Goal: Task Accomplishment & Management: Use online tool/utility

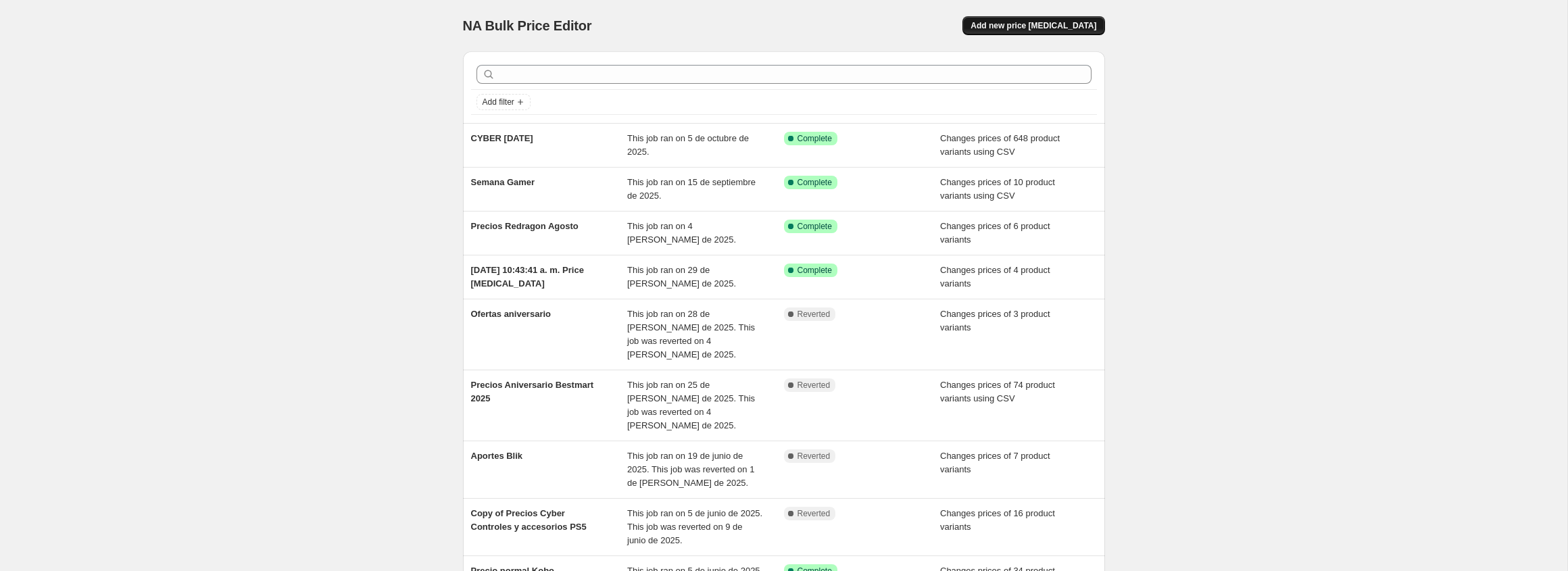
click at [1048, 25] on span "Add new price [MEDICAL_DATA]" at bounding box center [1033, 25] width 126 height 11
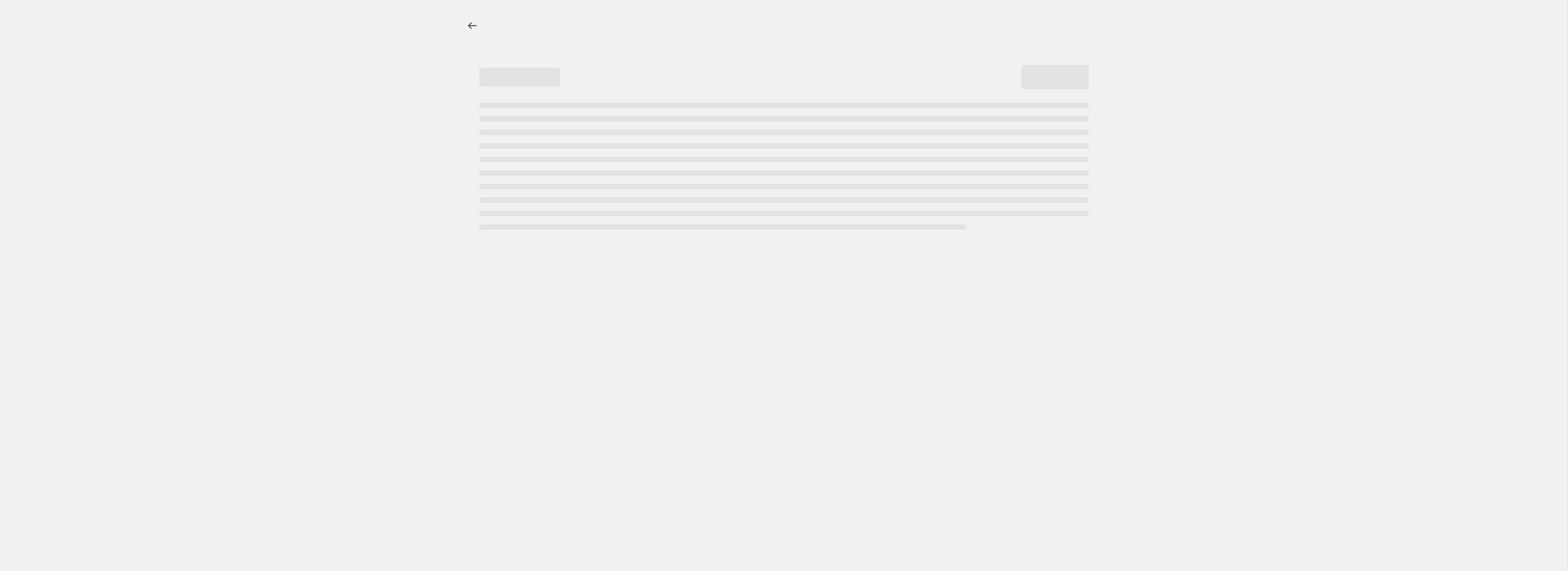
select select "percentage"
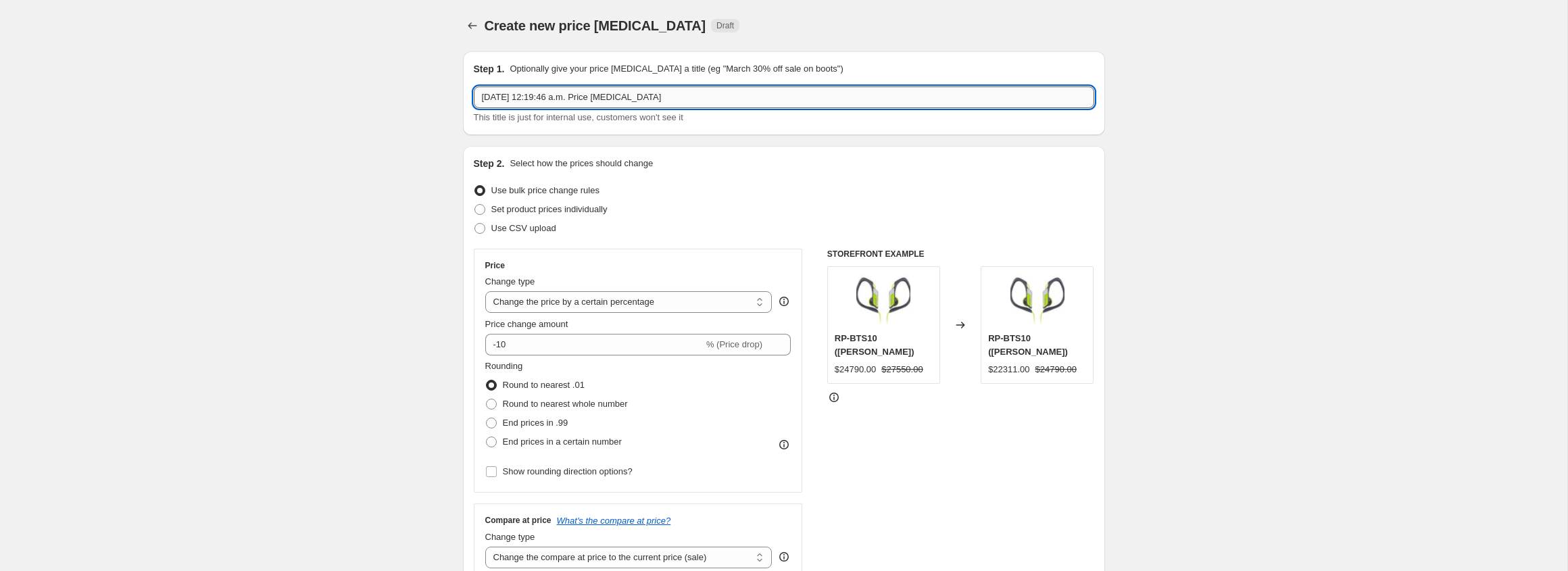
click at [569, 96] on input "[DATE] 12:19:46 a.m. Price [MEDICAL_DATA]" at bounding box center [784, 97] width 620 height 21
type input "Solo x Hoy Lunes"
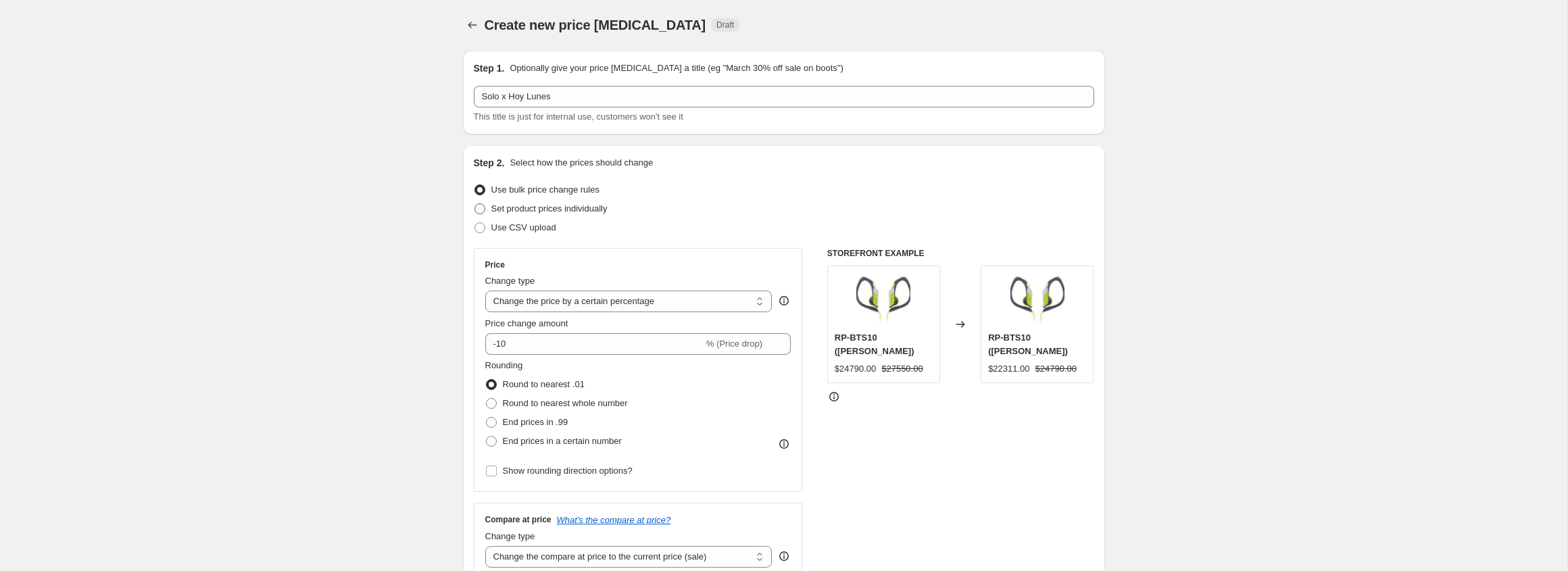
click at [483, 210] on span at bounding box center [480, 209] width 11 height 11
click at [475, 204] on input "Set product prices individually" at bounding box center [474, 203] width 1 height 1
radio input "true"
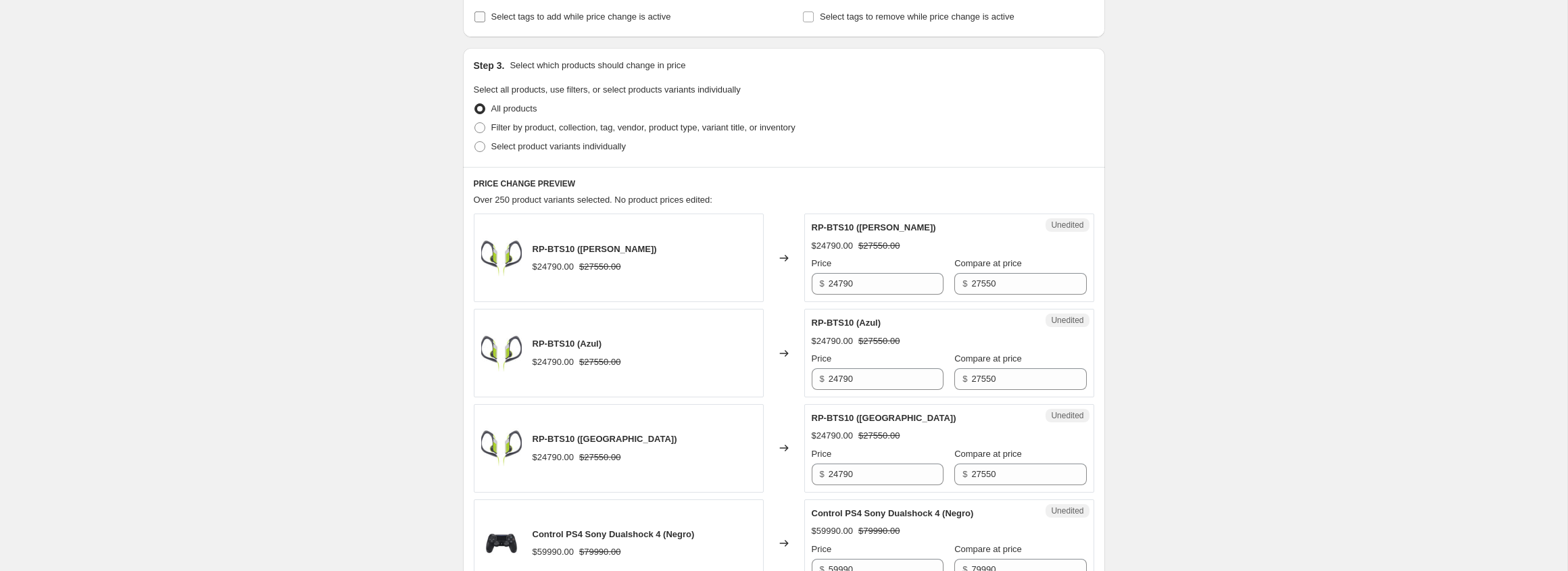
scroll to position [282, 0]
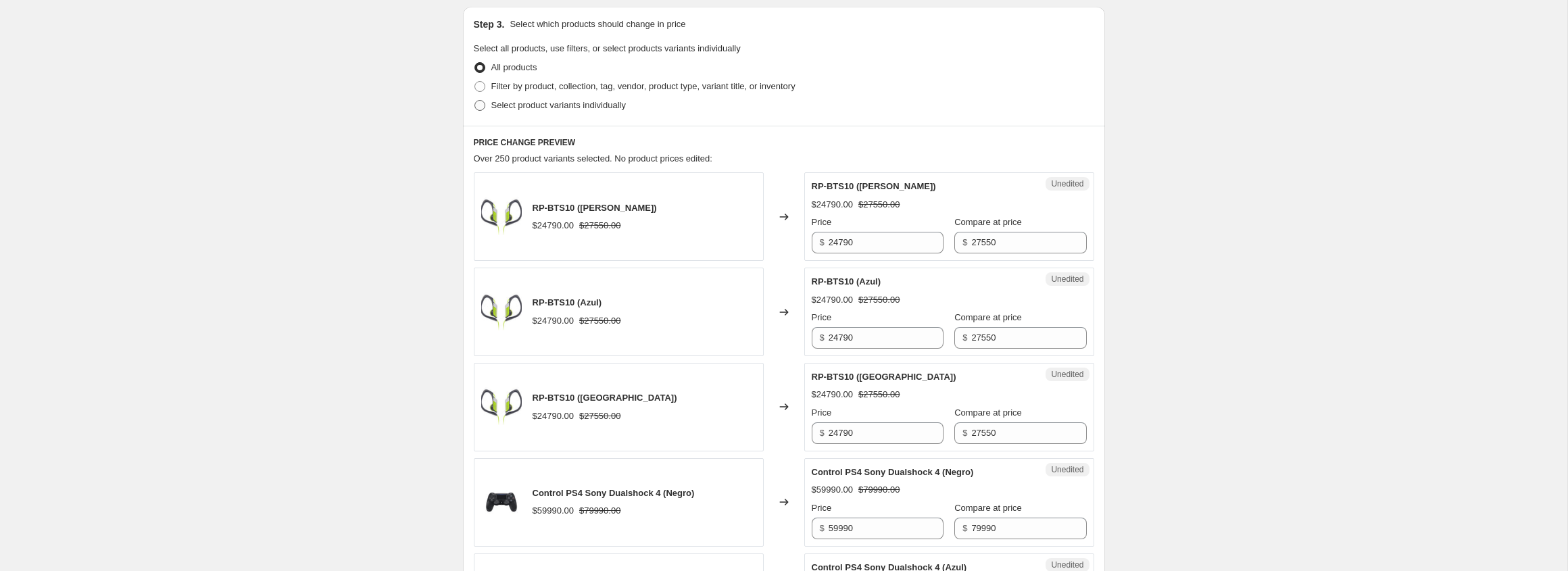
click at [489, 103] on label "Select product variants individually" at bounding box center [550, 105] width 152 height 19
click at [475, 101] on input "Select product variants individually" at bounding box center [474, 100] width 1 height 1
radio input "true"
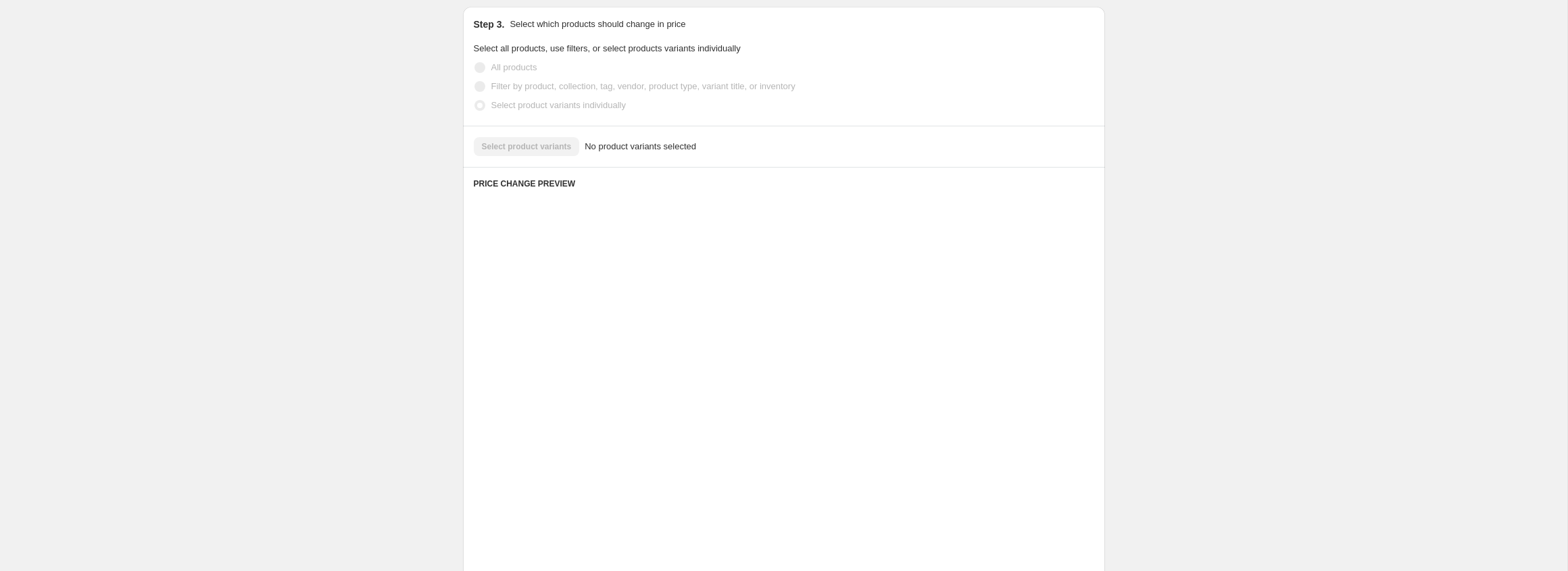
scroll to position [138, 0]
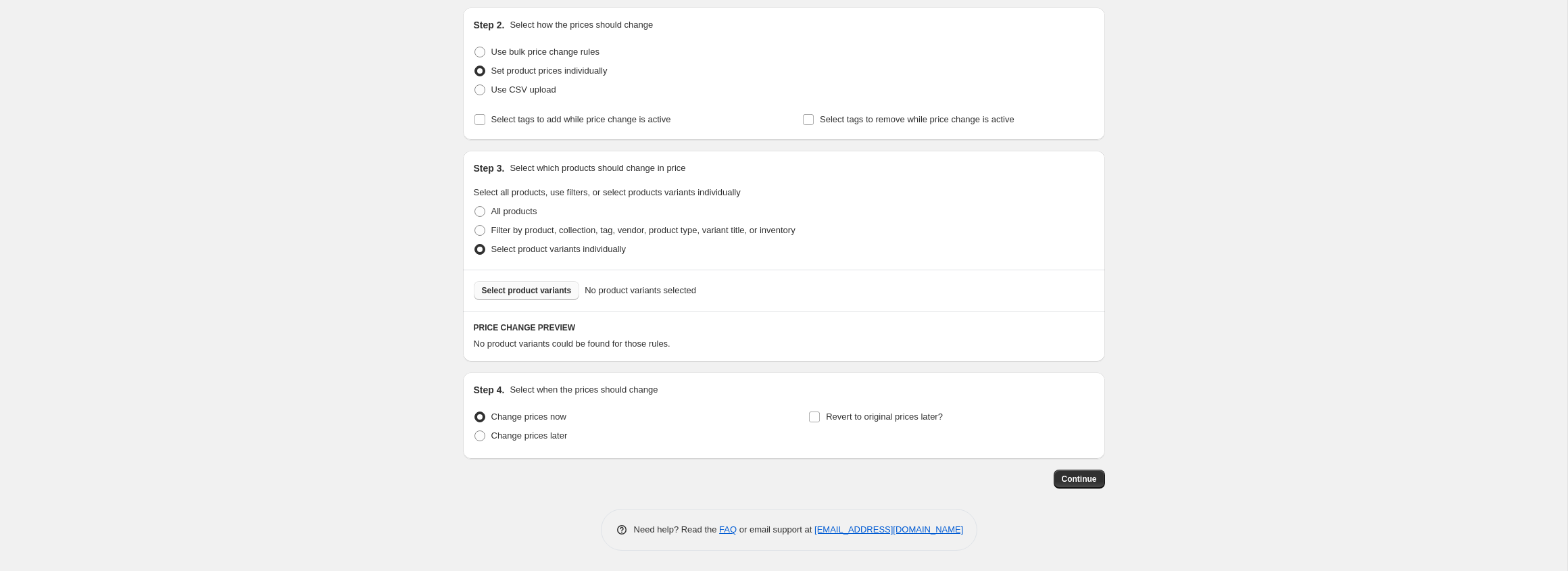
click at [520, 297] on button "Select product variants" at bounding box center [527, 290] width 106 height 19
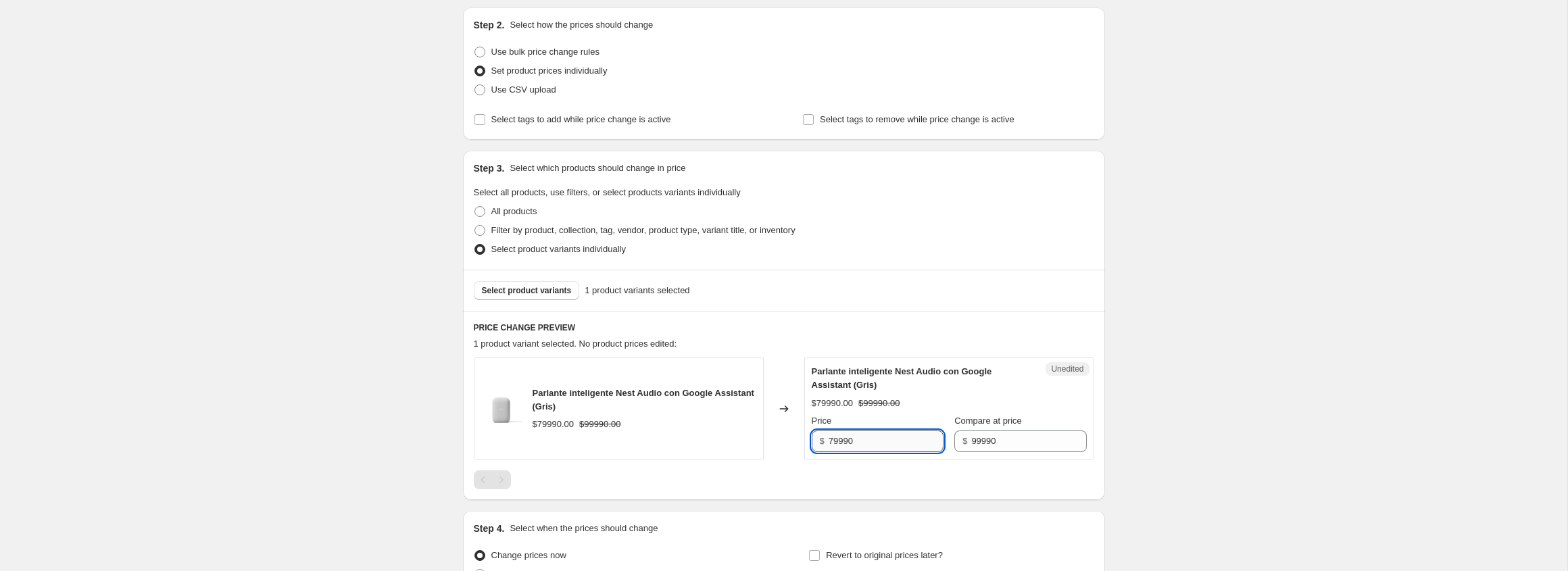
click at [884, 452] on input "79990" at bounding box center [886, 441] width 115 height 21
type input "69990"
click at [757, 480] on div at bounding box center [784, 479] width 620 height 19
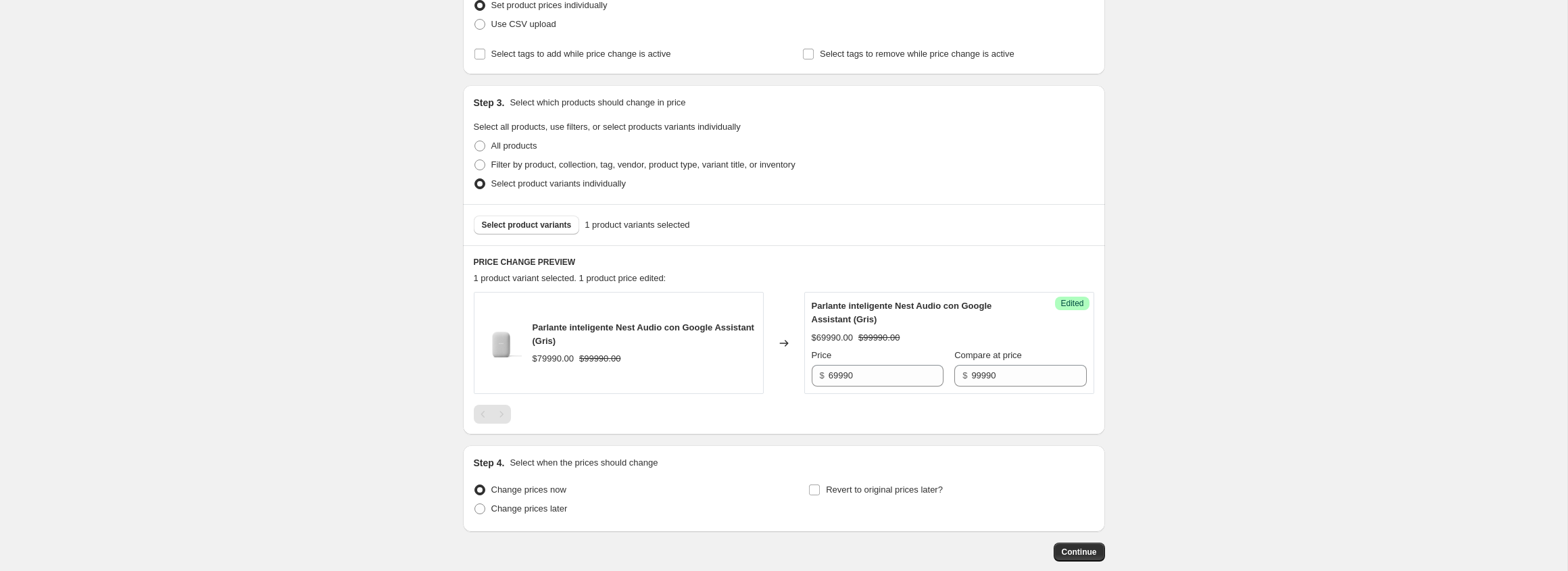
scroll to position [277, 0]
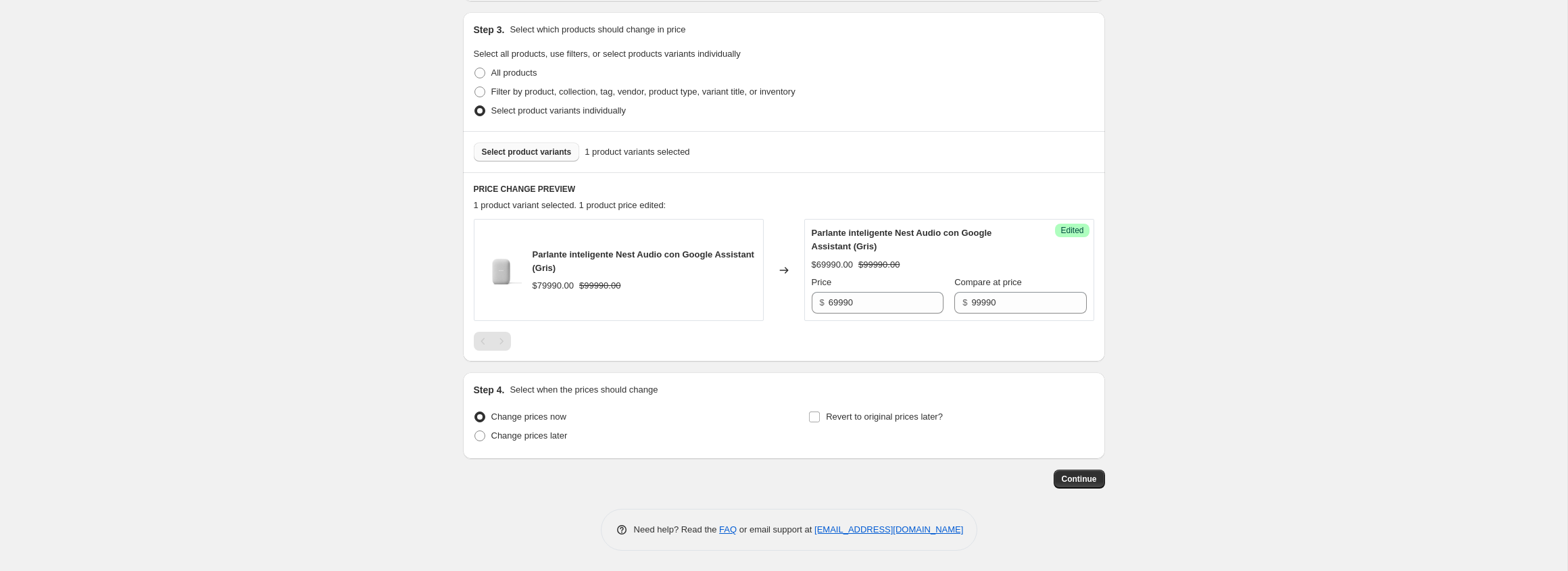
click at [530, 158] on button "Select product variants" at bounding box center [527, 152] width 106 height 19
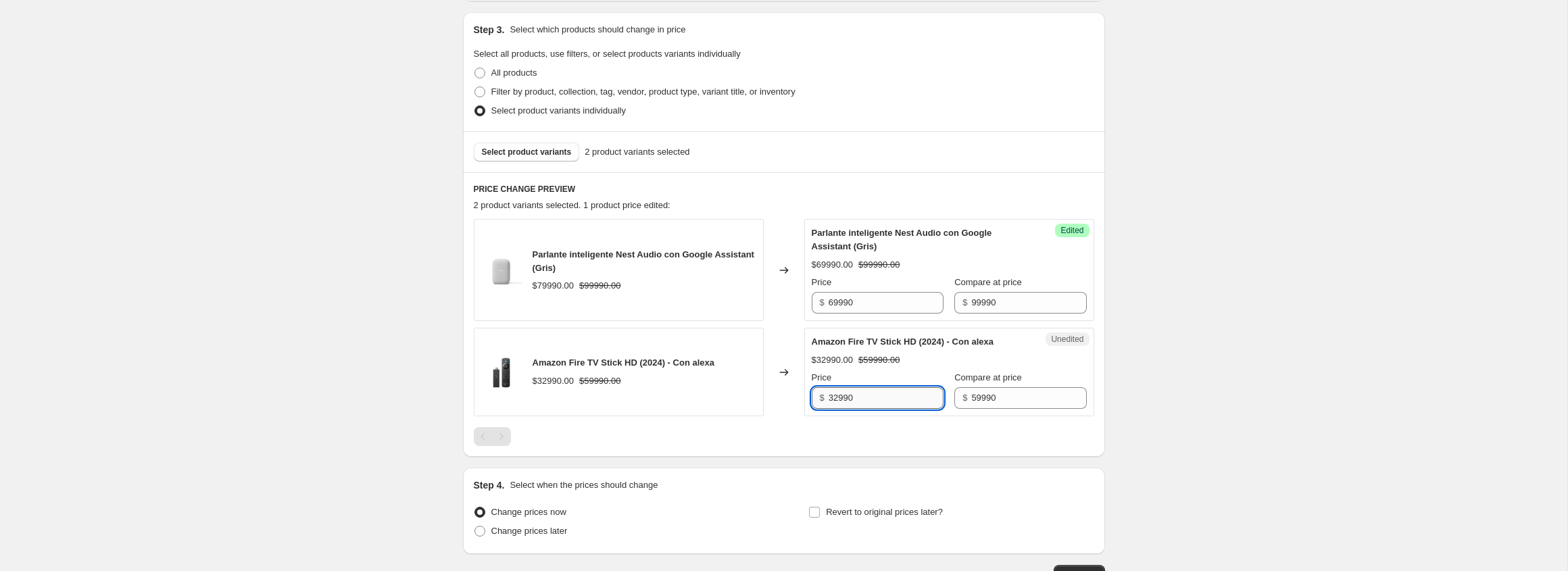
click at [884, 399] on input "32990" at bounding box center [886, 397] width 115 height 21
type input "28990"
click at [1094, 426] on div "PRICE CHANGE PREVIEW 2 product variants selected. 2 product prices edited: Parl…" at bounding box center [784, 314] width 642 height 284
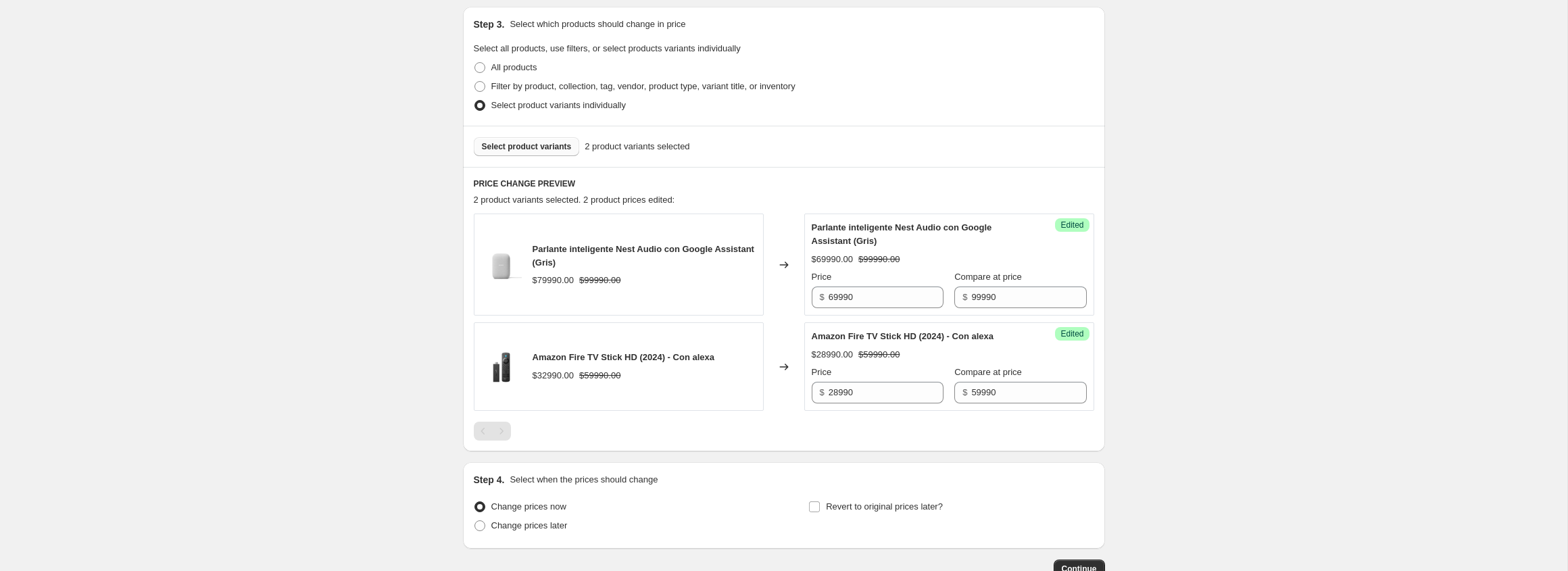
click at [540, 141] on span "Select product variants" at bounding box center [527, 147] width 90 height 11
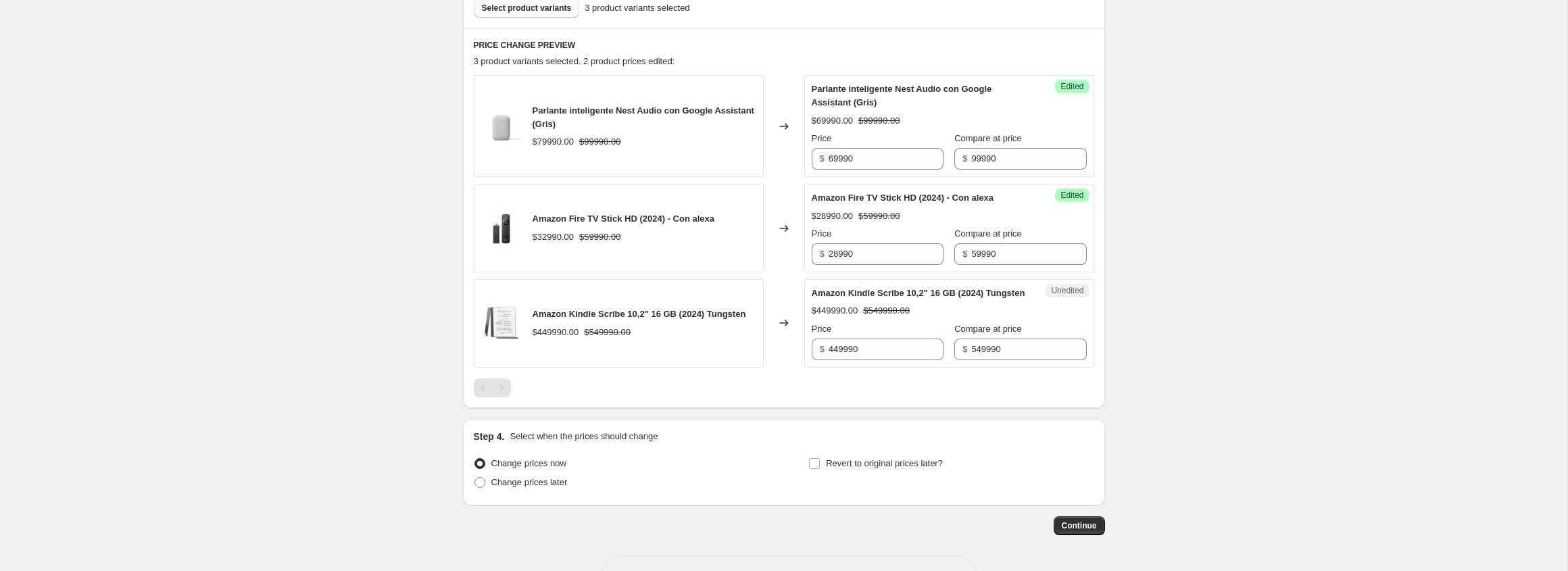
scroll to position [430, 0]
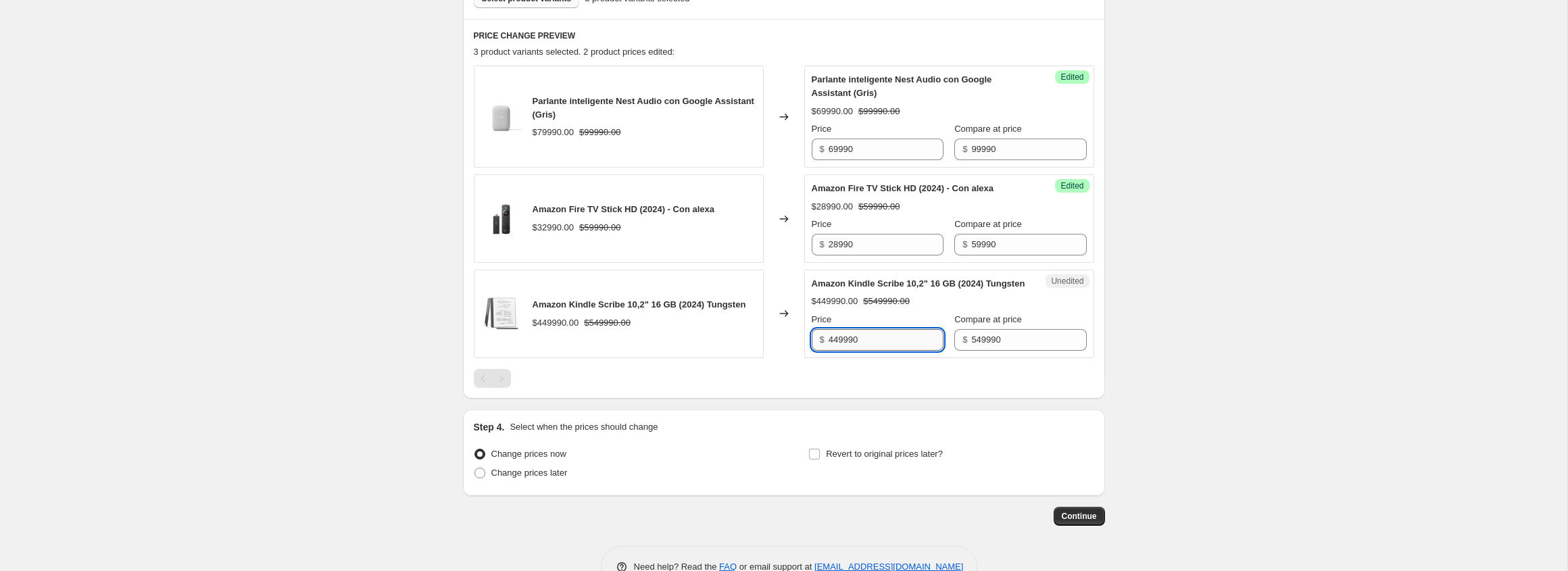
click at [849, 351] on input "449990" at bounding box center [886, 340] width 115 height 21
type input "419990"
click at [839, 388] on div at bounding box center [784, 378] width 620 height 19
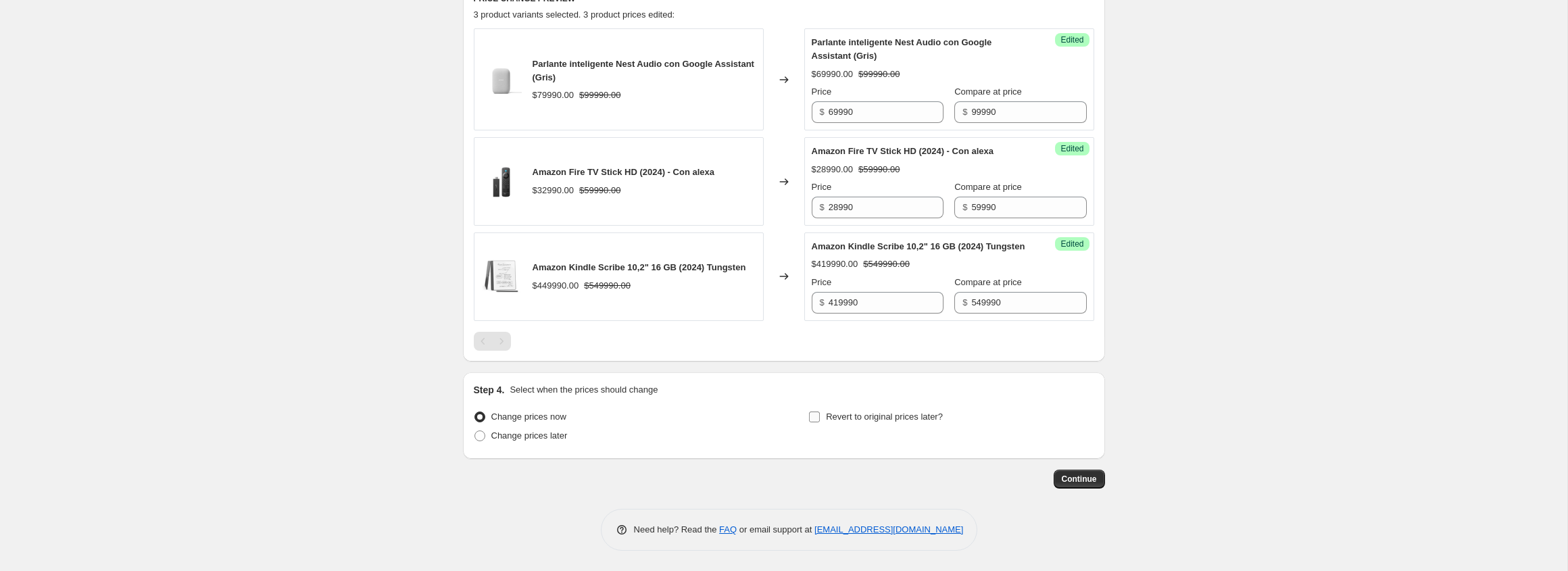
click at [817, 417] on input "Revert to original prices later?" at bounding box center [815, 417] width 11 height 11
checkbox input "true"
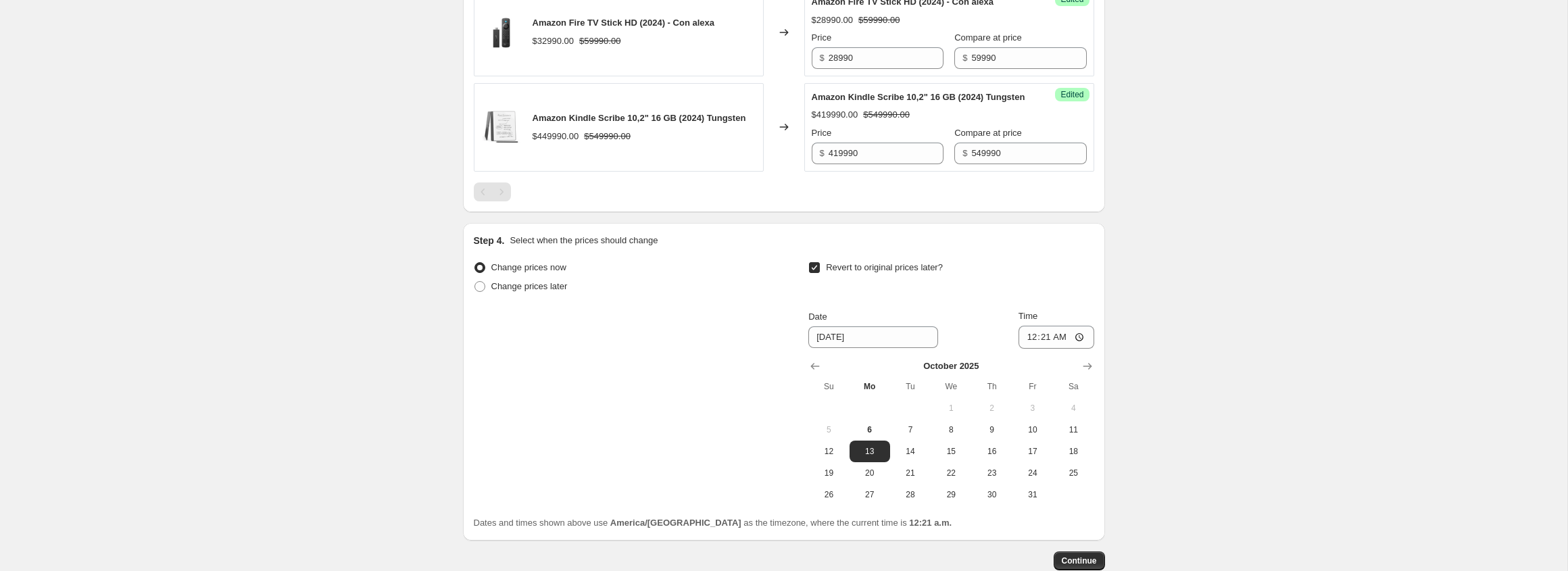
scroll to position [627, 0]
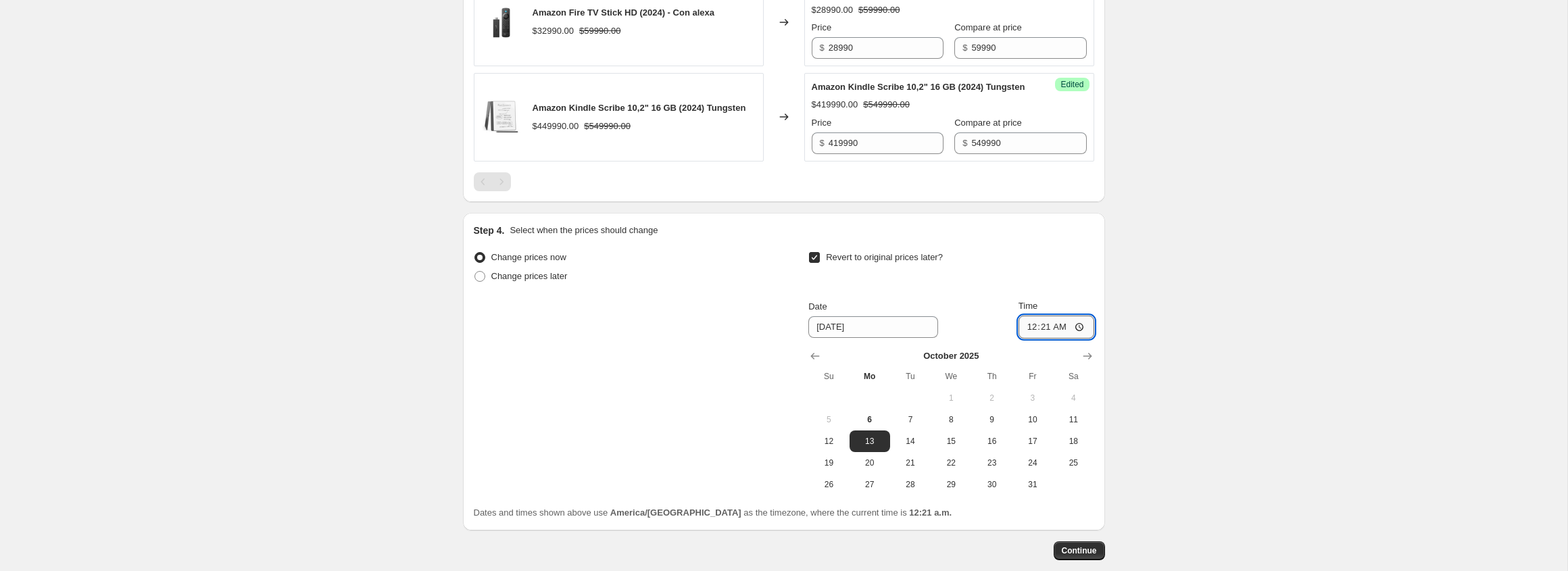
click at [1025, 339] on input "00:21" at bounding box center [1056, 326] width 76 height 23
click at [1025, 339] on input "02:35" at bounding box center [1056, 326] width 76 height 23
click at [1065, 339] on input "02:35" at bounding box center [1056, 326] width 76 height 23
click at [1019, 339] on input "14:35" at bounding box center [1056, 326] width 76 height 23
click at [1019, 339] on input "14:03" at bounding box center [1056, 326] width 76 height 23
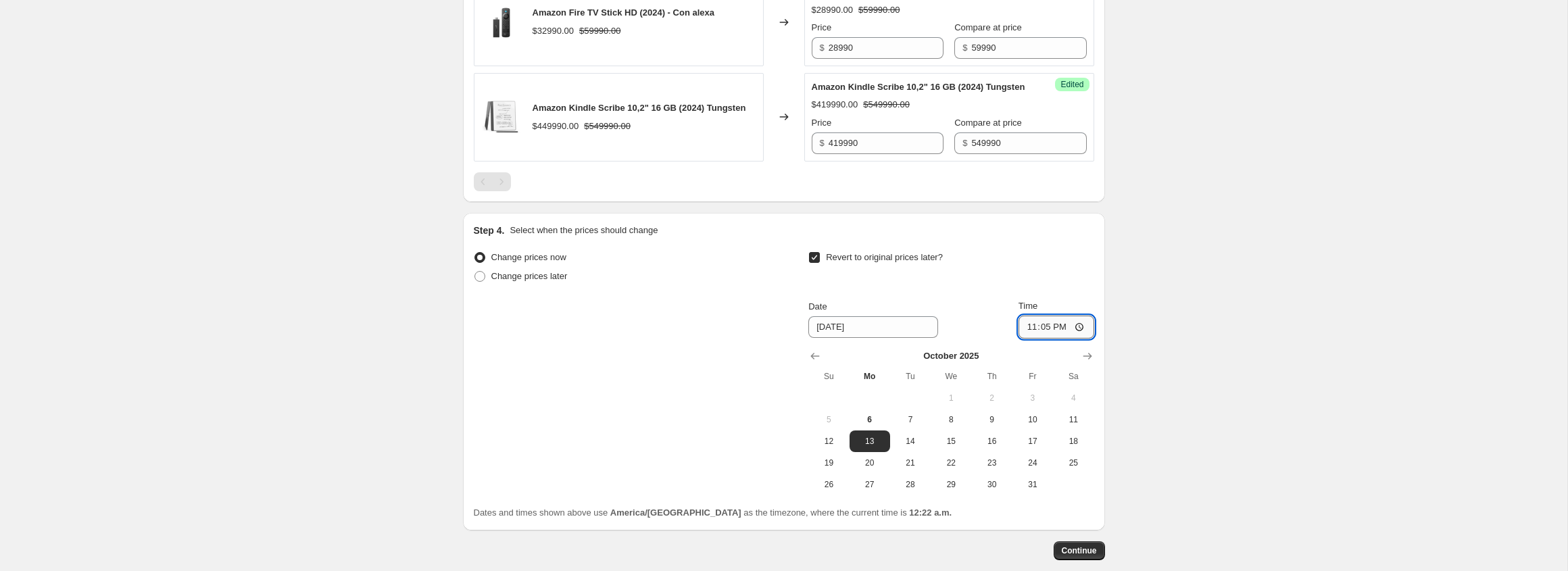
type input "23:59"
click at [872, 428] on span "6" at bounding box center [869, 422] width 30 height 11
type input "[DATE]"
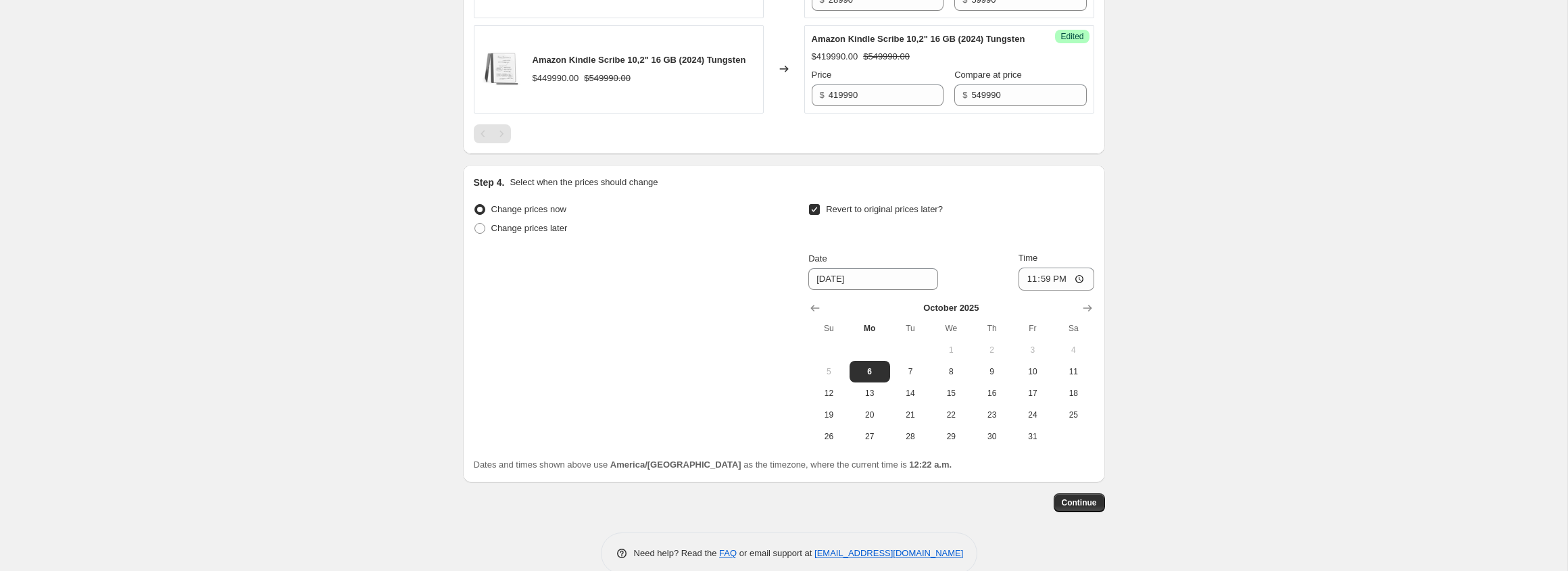
scroll to position [712, 0]
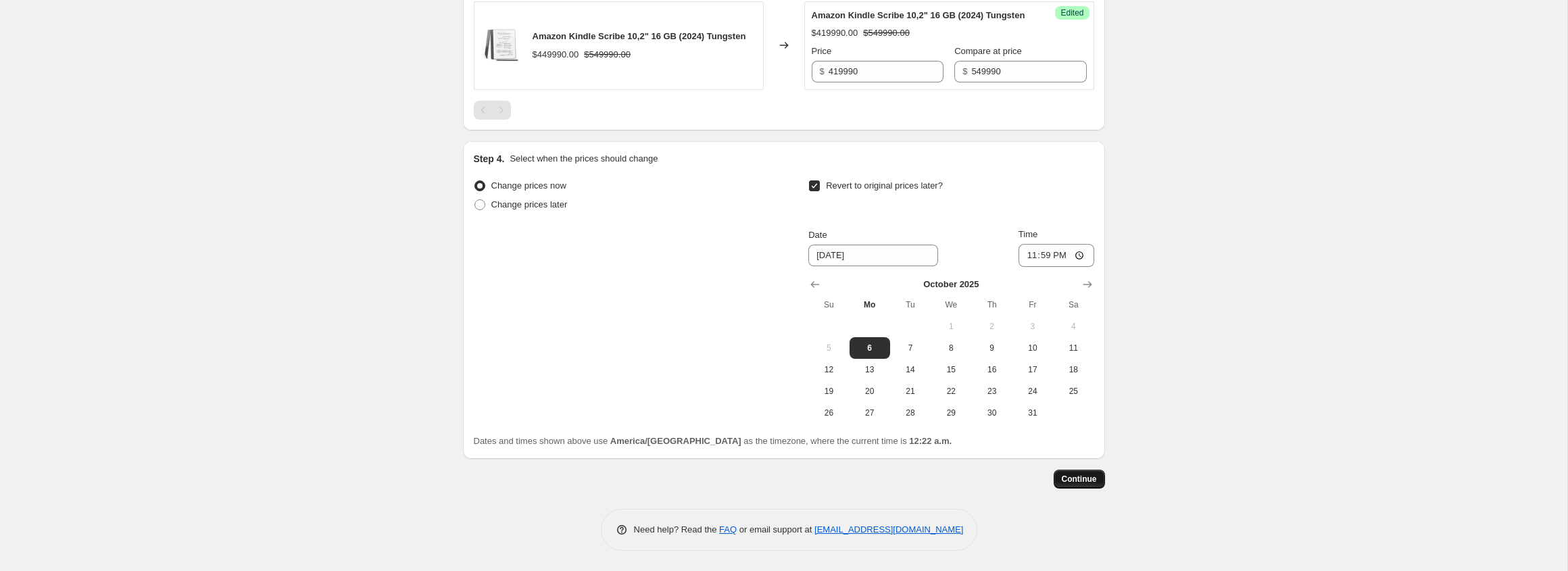
click at [1076, 479] on span "Continue" at bounding box center [1079, 479] width 35 height 11
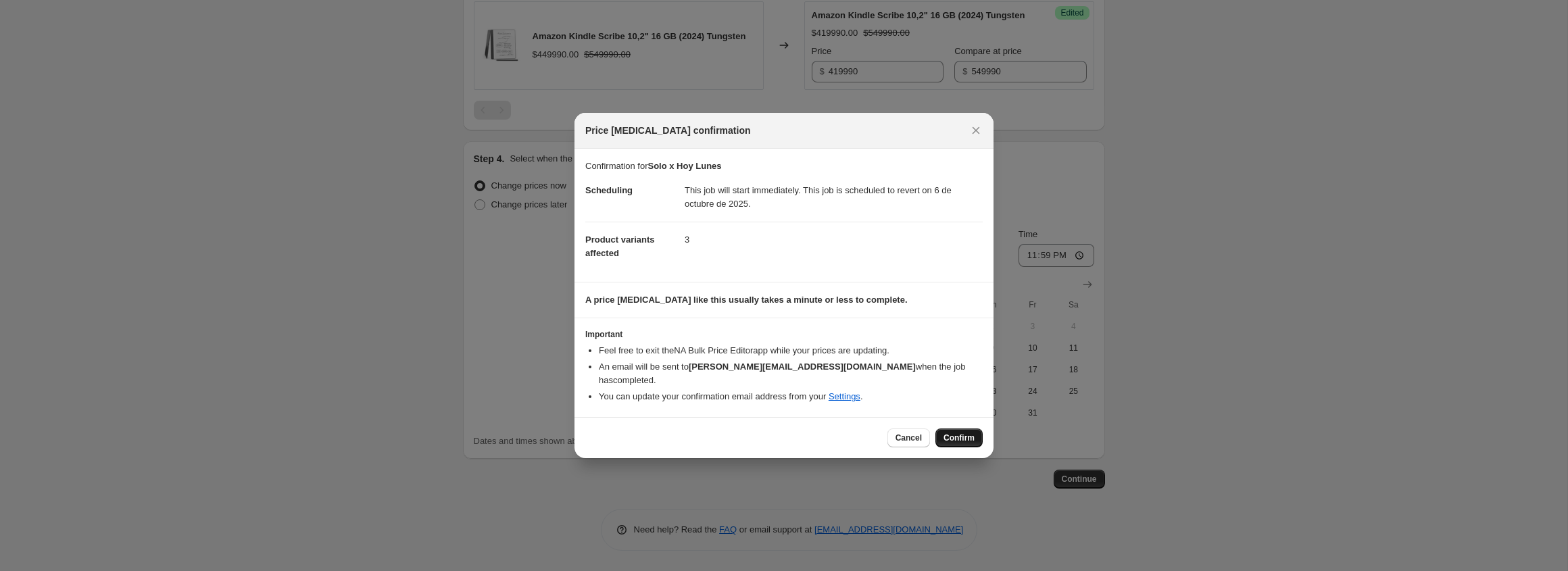
click at [948, 433] on span "Confirm" at bounding box center [959, 438] width 31 height 11
